Goal: Information Seeking & Learning: Learn about a topic

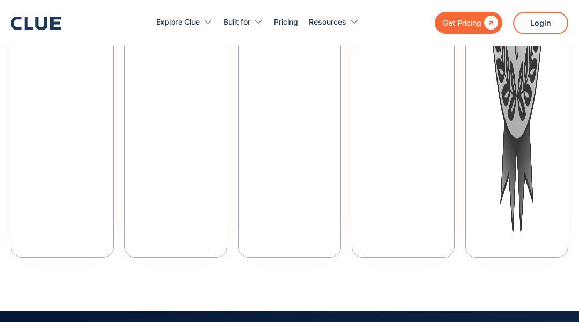
scroll to position [5562, 0]
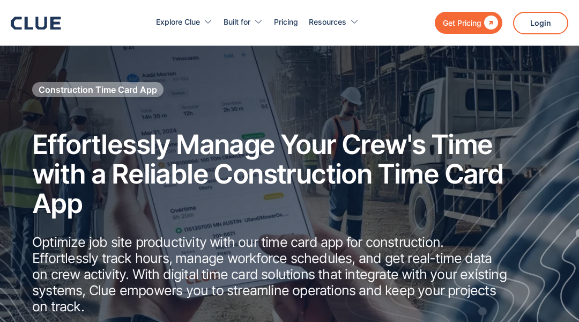
scroll to position [6252, 0]
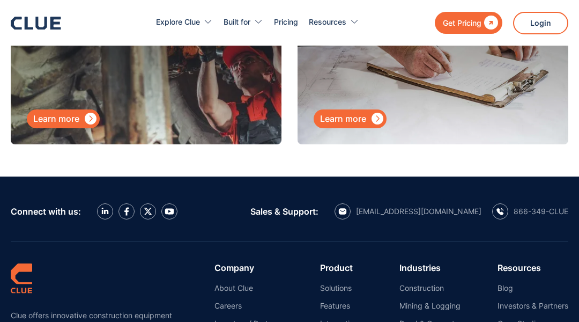
scroll to position [7136, 0]
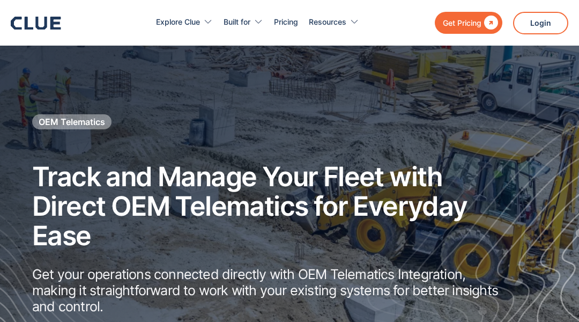
scroll to position [6932, 0]
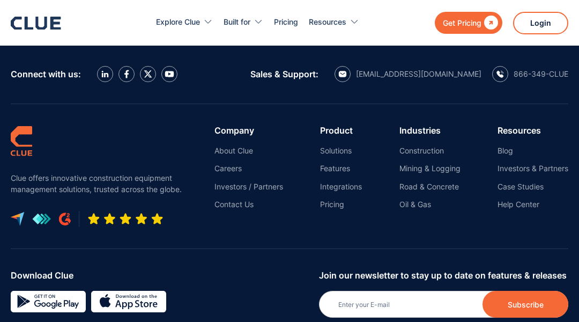
scroll to position [3391, 0]
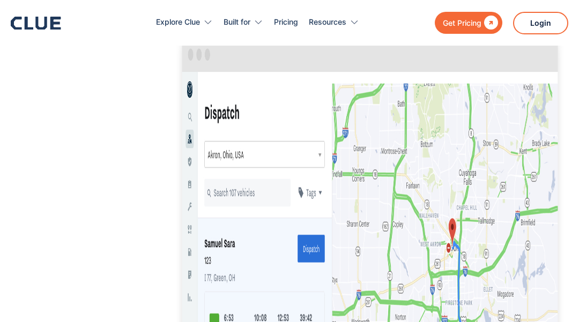
scroll to position [2729, 0]
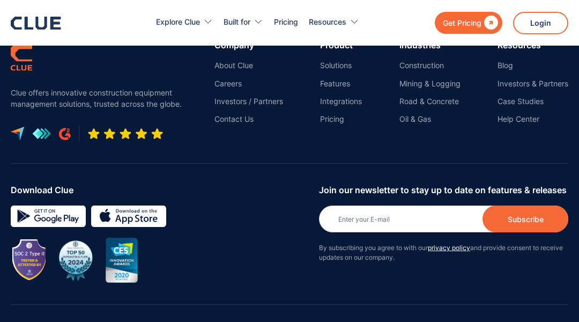
scroll to position [3981, 0]
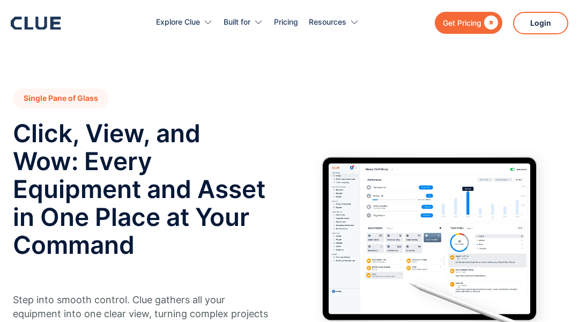
scroll to position [3614, 0]
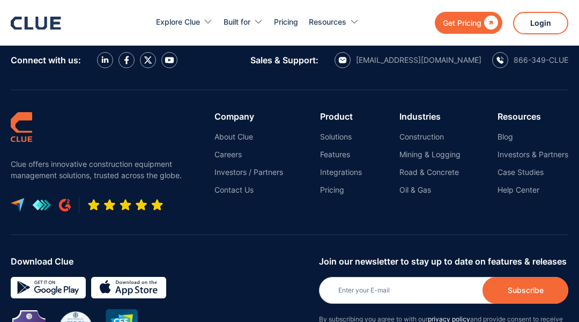
scroll to position [3672, 0]
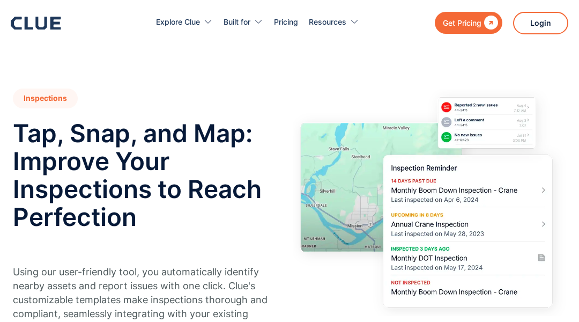
scroll to position [3589, 0]
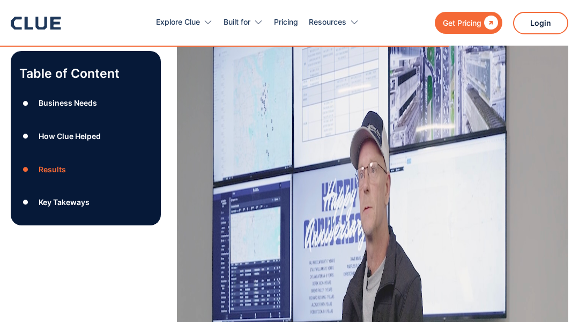
scroll to position [3174, 0]
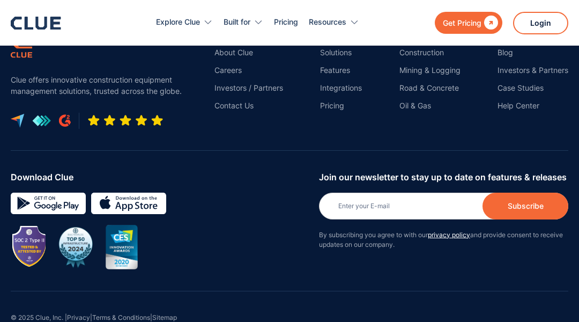
scroll to position [1664, 0]
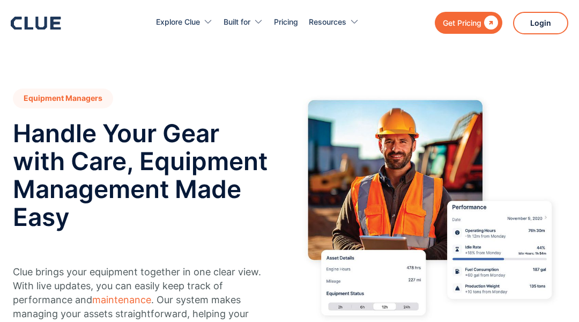
scroll to position [4858, 0]
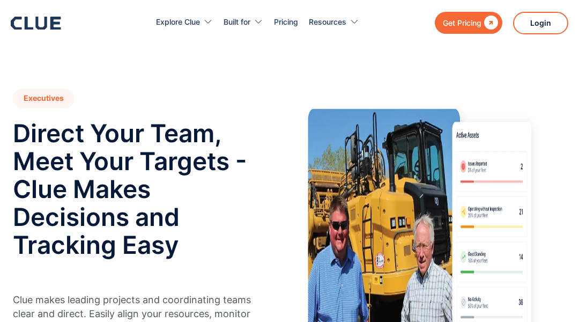
scroll to position [4216, 0]
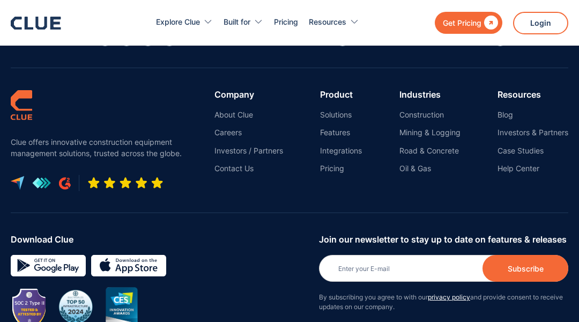
scroll to position [6331, 0]
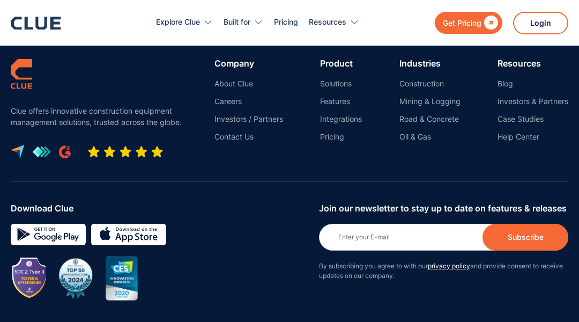
scroll to position [3695, 0]
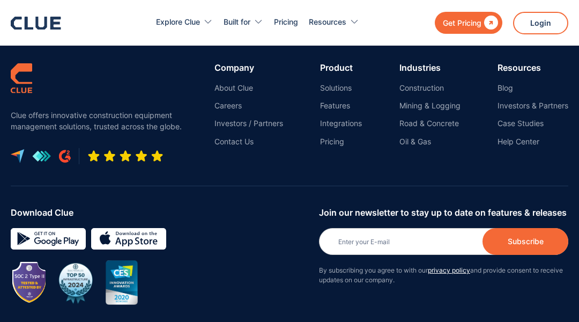
scroll to position [6643, 0]
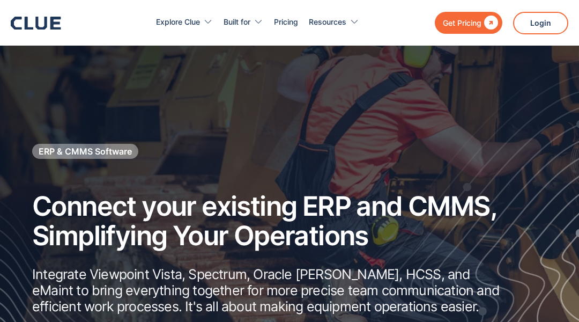
scroll to position [6993, 0]
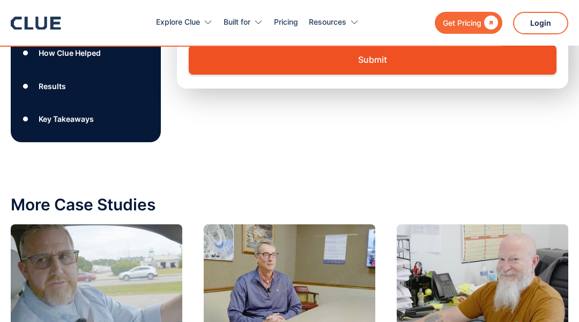
scroll to position [3273, 0]
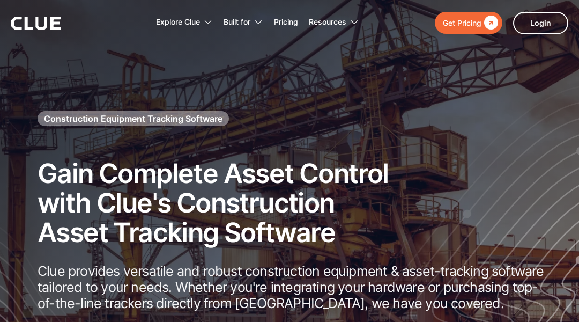
scroll to position [5677, 0]
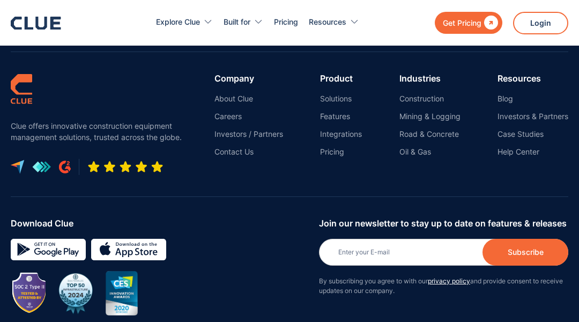
scroll to position [6019, 0]
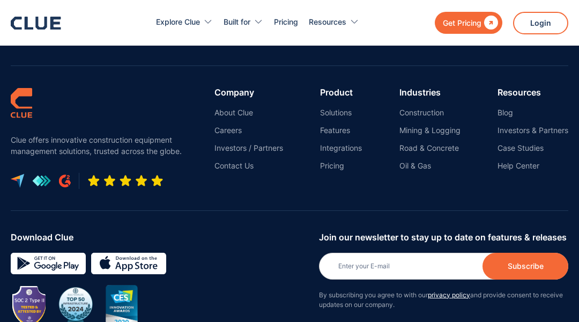
scroll to position [5957, 0]
